Goal: Information Seeking & Learning: Learn about a topic

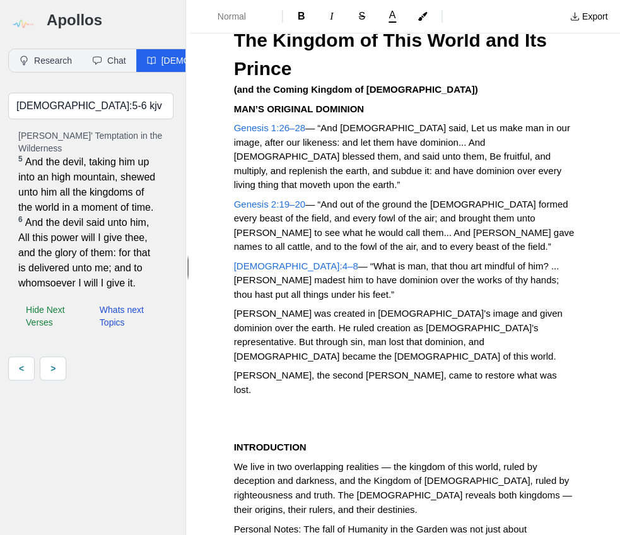
scroll to position [37, 0]
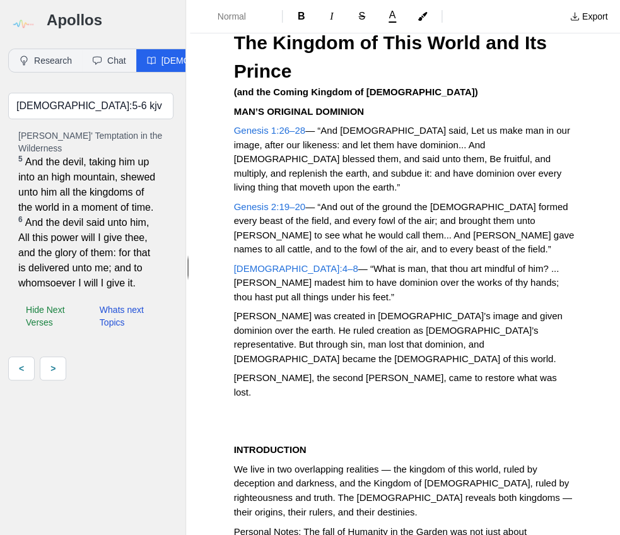
click at [392, 112] on p "MAN’S ORIGINAL DOMINION" at bounding box center [405, 112] width 342 height 15
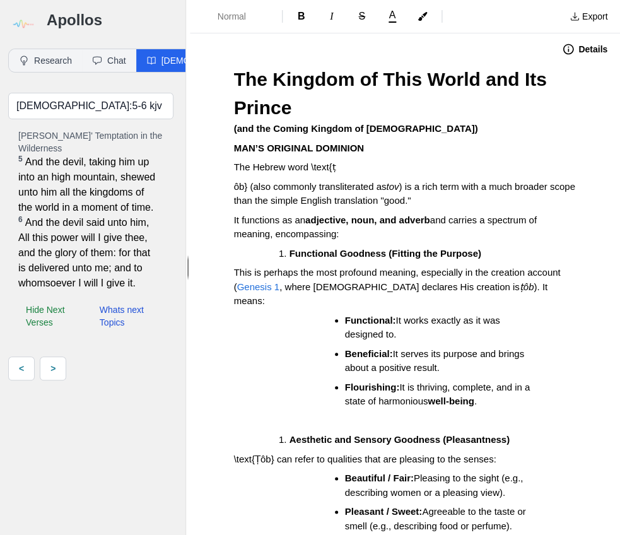
scroll to position [0, 0]
click at [415, 126] on p "(and the Coming Kingdom of [DEMOGRAPHIC_DATA])" at bounding box center [405, 129] width 342 height 15
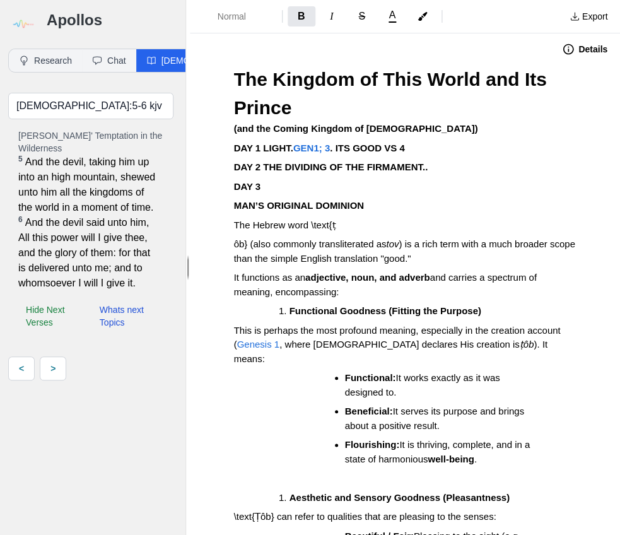
click at [442, 168] on p "DAY 2 THE DIVIDING OF THE FIRMAMENT.." at bounding box center [405, 167] width 342 height 15
click at [298, 180] on p "DAY 3" at bounding box center [405, 187] width 342 height 15
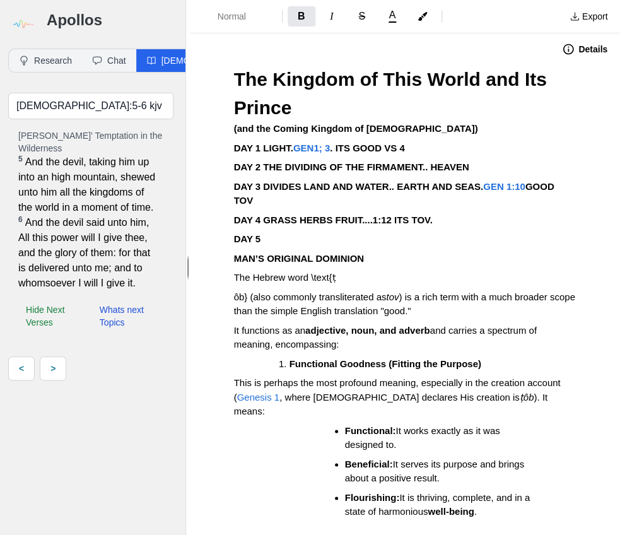
click at [265, 214] on strong "DAY 4 GRASS HERBS FRUIT....1:12 ITS TOV." at bounding box center [333, 219] width 199 height 11
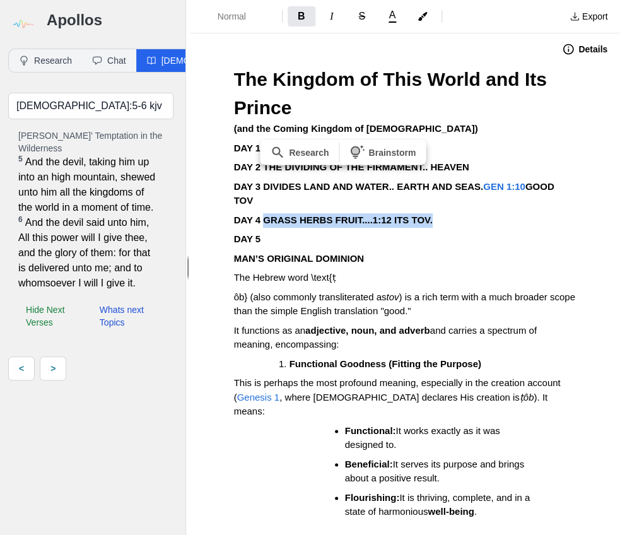
drag, startPoint x: 265, startPoint y: 204, endPoint x: 466, endPoint y: 201, distance: 201.3
click at [449, 213] on p "DAY 4 GRASS HERBS FRUIT....1:12 ITS TOV." at bounding box center [405, 220] width 342 height 15
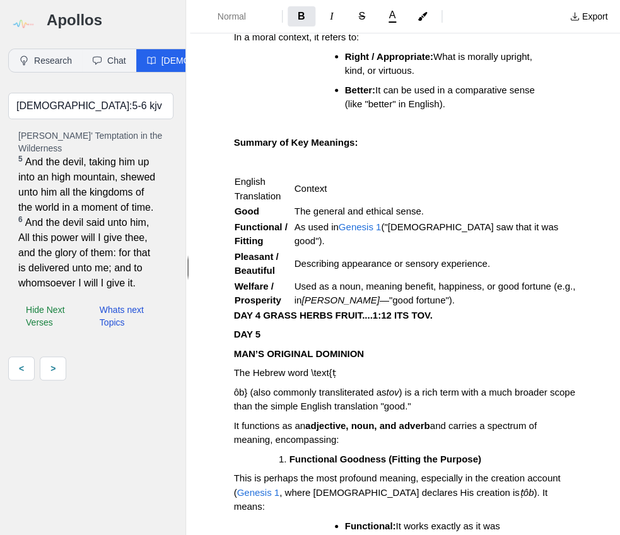
scroll to position [611, 0]
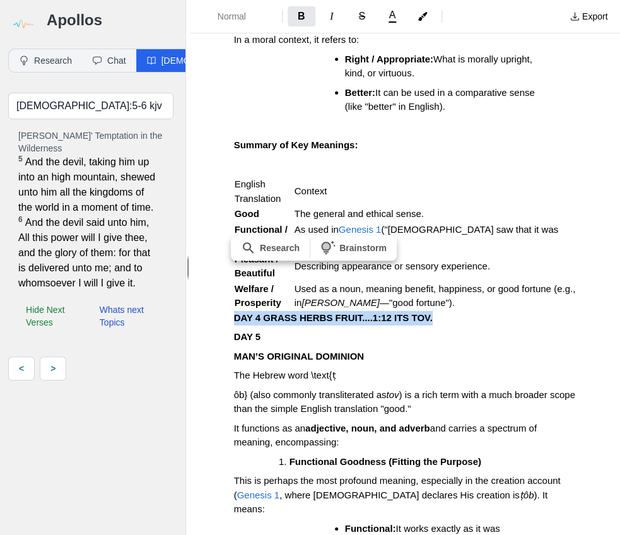
drag, startPoint x: 434, startPoint y: 303, endPoint x: 232, endPoint y: 302, distance: 201.9
copy strong "DAY 4 GRASS HERBS FRUIT....1:12 ITS TOV."
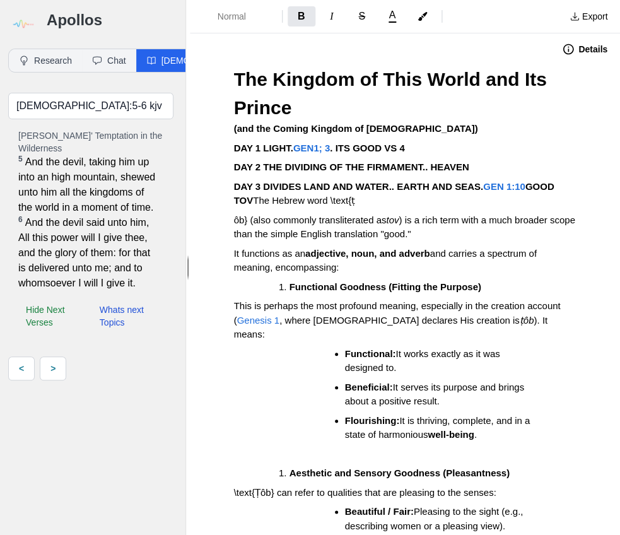
scroll to position [0, 0]
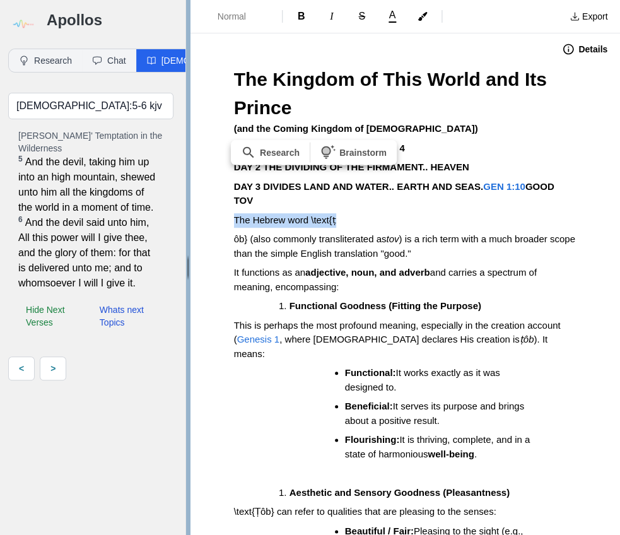
drag, startPoint x: 346, startPoint y: 204, endPoint x: 184, endPoint y: 204, distance: 161.5
click at [184, 204] on div "Apollos Research Chat [DEMOGRAPHIC_DATA] Textual Analysis Conduct a thorough Gr…" at bounding box center [310, 267] width 620 height 535
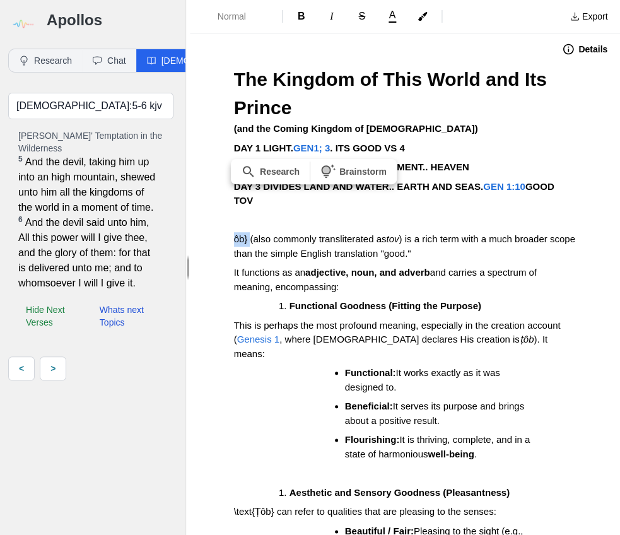
drag, startPoint x: 249, startPoint y: 225, endPoint x: 197, endPoint y: 222, distance: 51.8
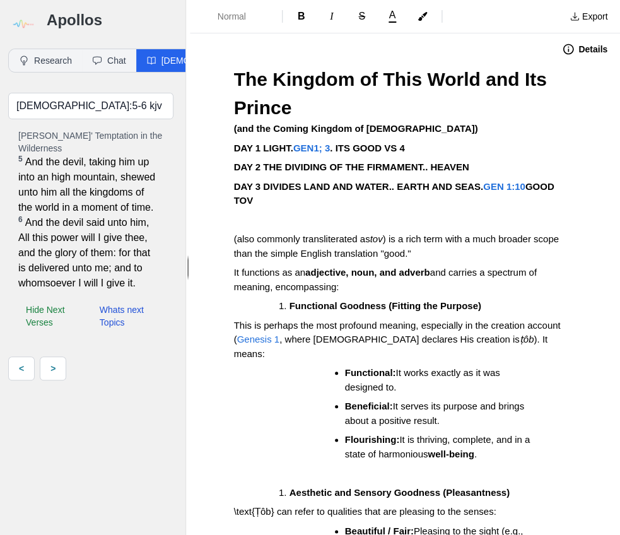
click at [252, 213] on p at bounding box center [405, 220] width 342 height 15
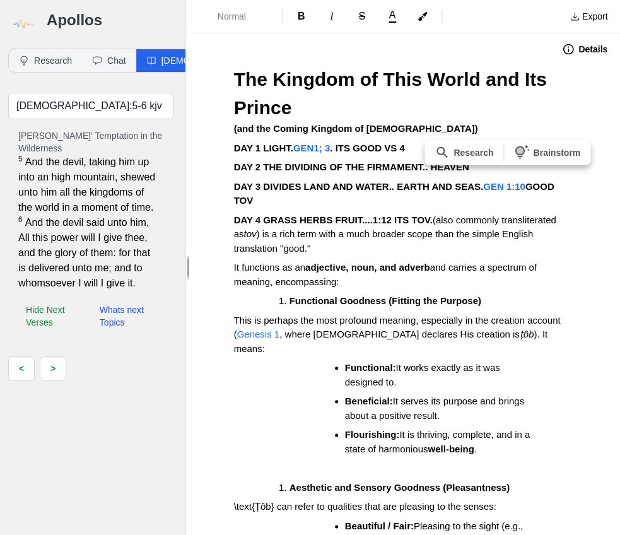
drag, startPoint x: 428, startPoint y: 204, endPoint x: 570, endPoint y: 204, distance: 141.9
click at [570, 213] on p "DAY 4 GRASS HERBS FRUIT....1:12 ITS TOV. (also commonly transliterated as tov )…" at bounding box center [405, 234] width 342 height 43
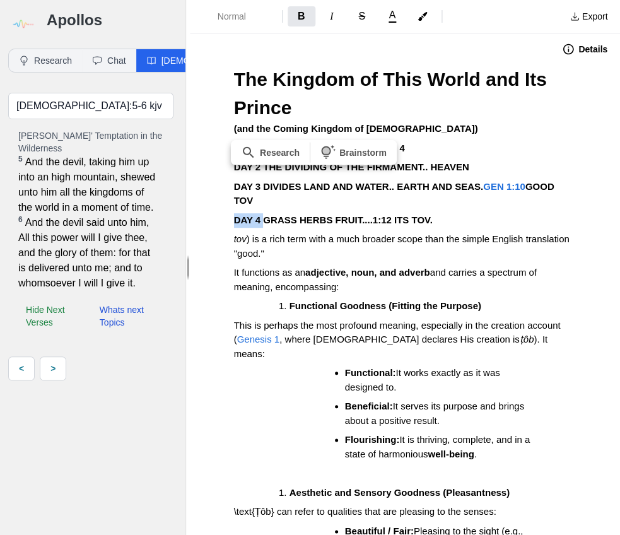
drag, startPoint x: 264, startPoint y: 206, endPoint x: 228, endPoint y: 204, distance: 36.6
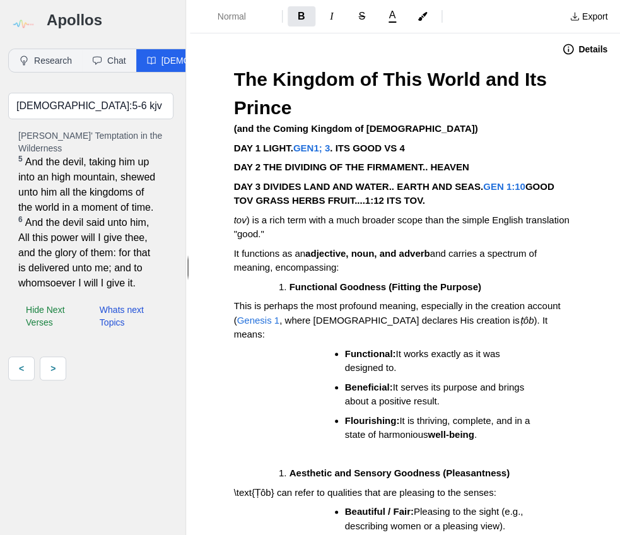
click at [406, 199] on p "DAY 3 DIVIDES LAND AND WATER.. EARTH AND SEAS. GEN 1:10 GOOD TOV GRASS HERBS FR…" at bounding box center [405, 194] width 342 height 28
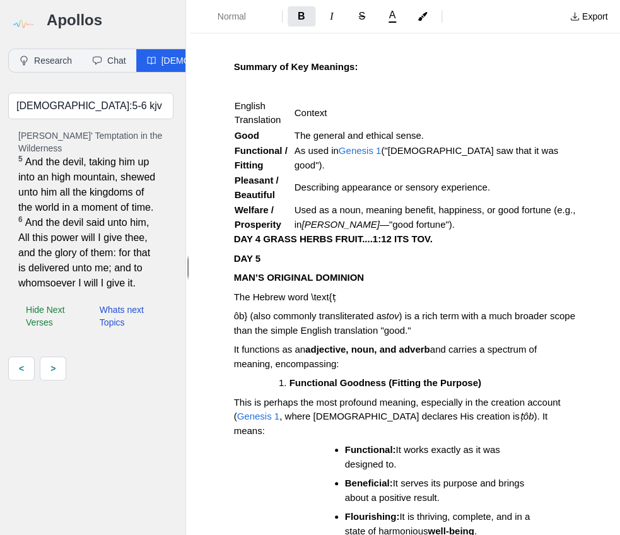
scroll to position [777, 0]
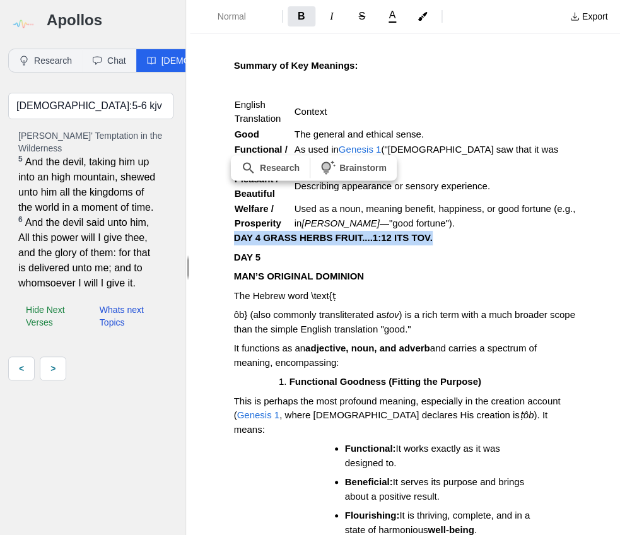
drag, startPoint x: 433, startPoint y: 220, endPoint x: 230, endPoint y: 220, distance: 203.8
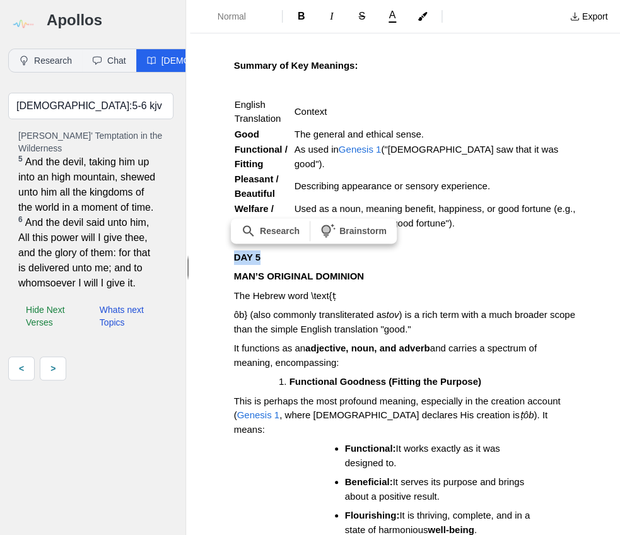
drag, startPoint x: 261, startPoint y: 237, endPoint x: 217, endPoint y: 235, distance: 44.2
drag, startPoint x: 479, startPoint y: 265, endPoint x: 468, endPoint y: 265, distance: 11.4
click at [477, 269] on p "MAN’S ORIGINAL DOMINION" at bounding box center [405, 276] width 342 height 15
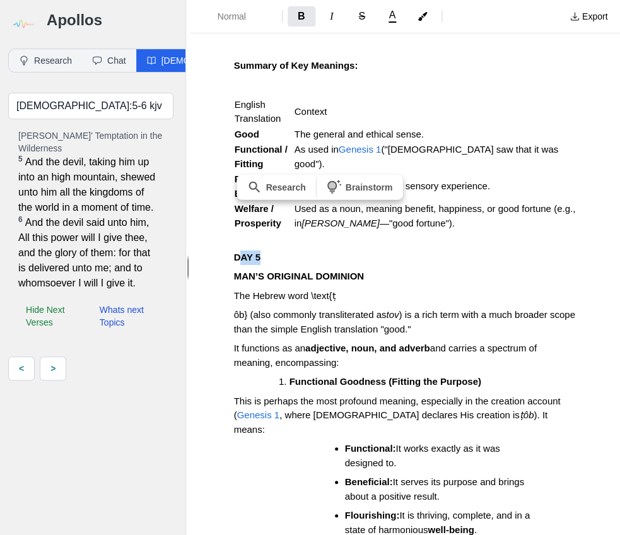
drag, startPoint x: 266, startPoint y: 240, endPoint x: 237, endPoint y: 238, distance: 29.0
click at [237, 250] on p "DAY 5" at bounding box center [405, 257] width 342 height 15
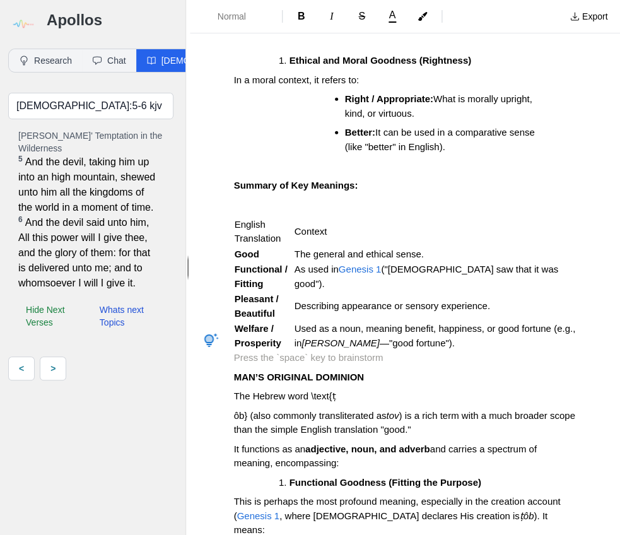
scroll to position [638, 0]
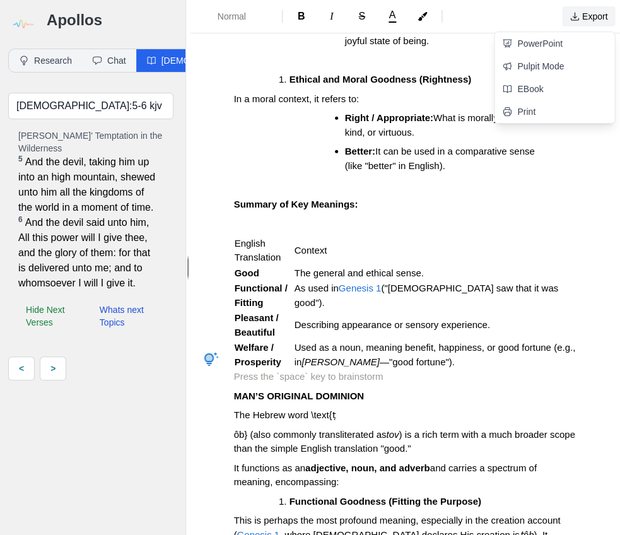
click at [591, 20] on button "Export" at bounding box center [588, 16] width 53 height 20
click at [548, 67] on link "Pulpit Mode" at bounding box center [555, 66] width 120 height 23
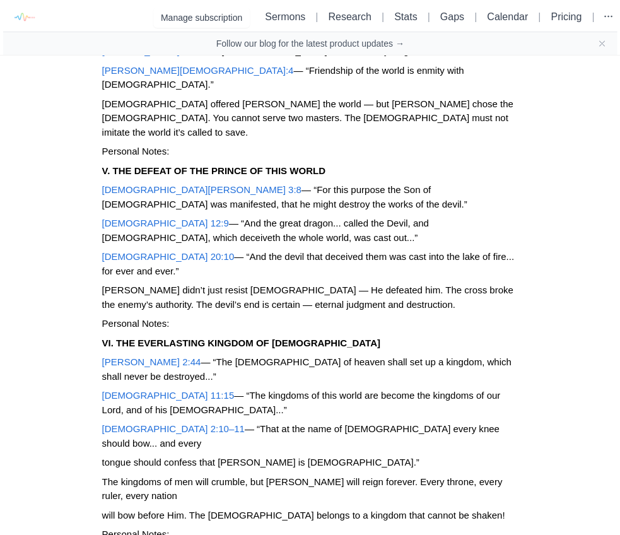
scroll to position [2591, 0]
